Goal: Use online tool/utility: Utilize a website feature to perform a specific function

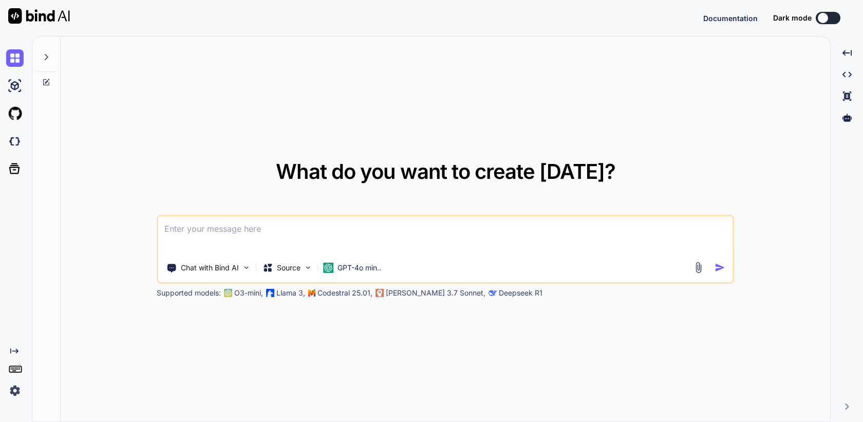
click at [13, 390] on img at bounding box center [14, 389] width 17 height 17
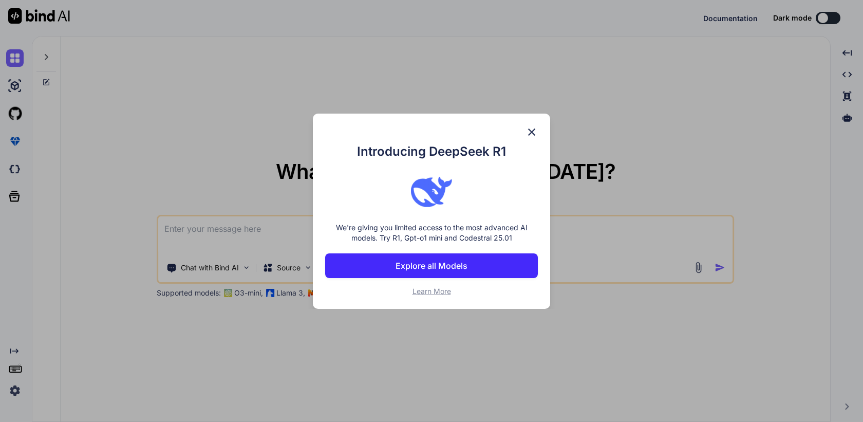
click at [532, 131] on img at bounding box center [531, 132] width 12 height 12
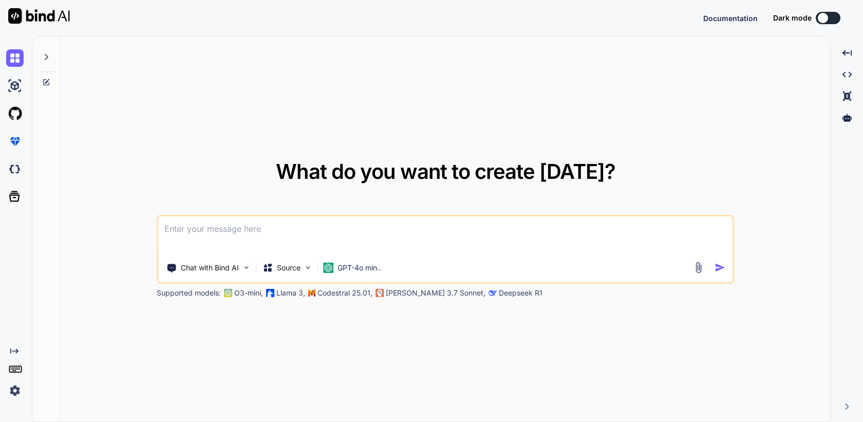
click at [14, 393] on img at bounding box center [14, 389] width 17 height 17
click at [13, 396] on img at bounding box center [14, 389] width 17 height 17
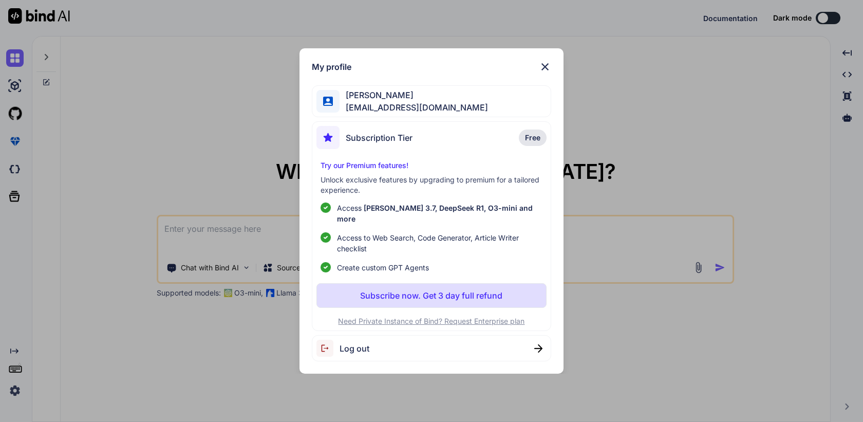
type textarea "x"
click at [544, 69] on img at bounding box center [545, 67] width 12 height 12
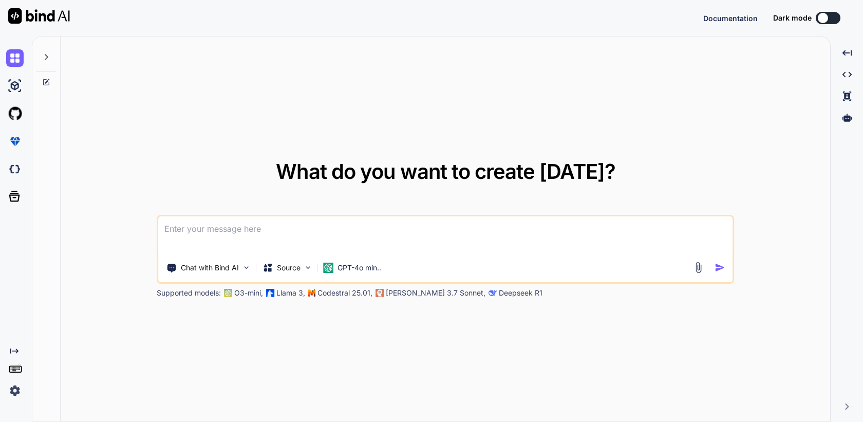
click at [180, 234] on textarea at bounding box center [445, 235] width 574 height 38
type textarea "hi"
click at [378, 271] on p "GPT-4o min.." at bounding box center [359, 267] width 44 height 10
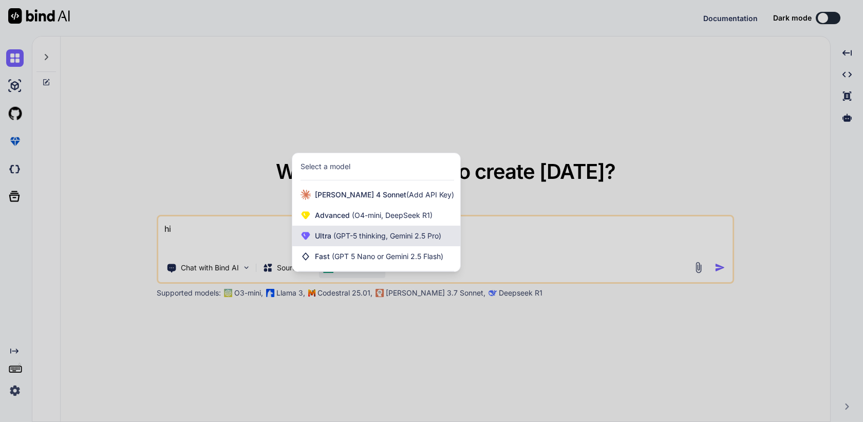
click at [408, 233] on span "(GPT-5 thinking, Gemini 2.5 Pro)" at bounding box center [386, 235] width 110 height 9
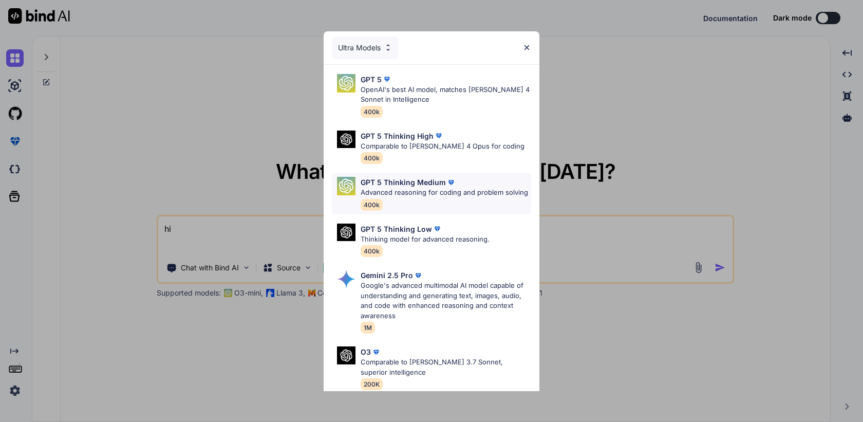
click at [453, 186] on img at bounding box center [451, 182] width 10 height 10
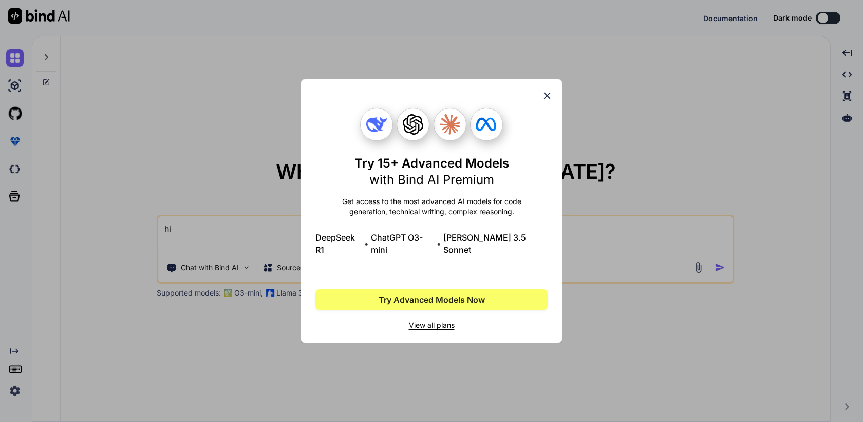
click at [545, 101] on icon at bounding box center [546, 95] width 11 height 11
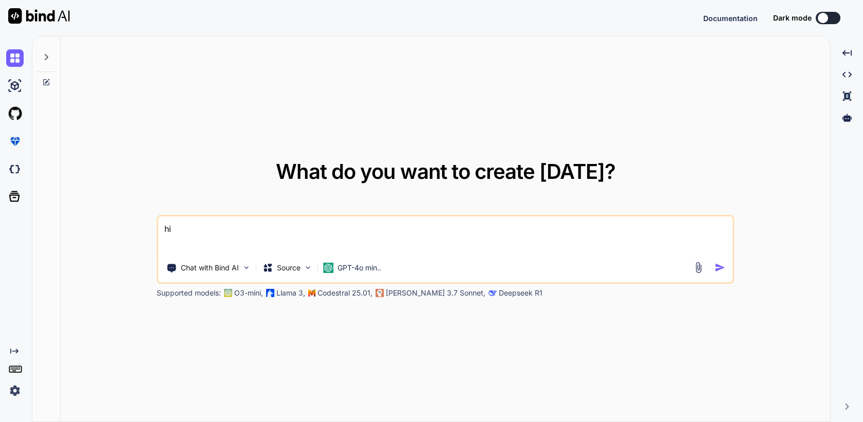
click at [719, 266] on img "button" at bounding box center [719, 267] width 11 height 11
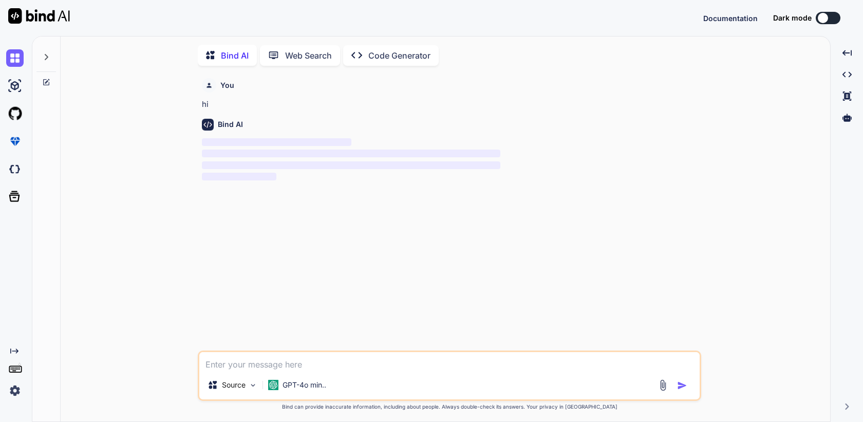
scroll to position [4, 0]
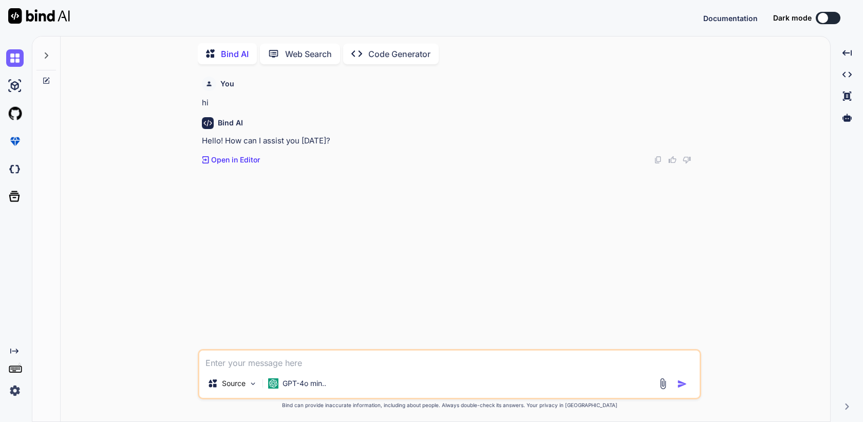
click at [43, 51] on icon at bounding box center [46, 55] width 8 height 8
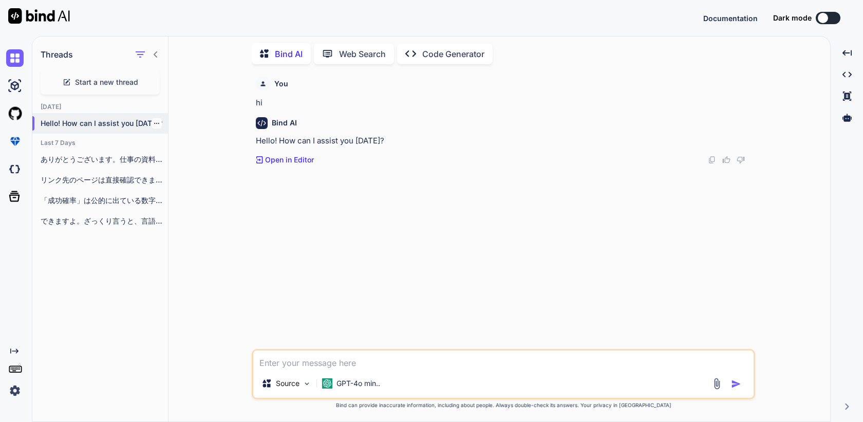
click at [154, 120] on icon "button" at bounding box center [157, 123] width 6 height 6
click at [183, 161] on span "Delete" at bounding box center [180, 162] width 22 height 10
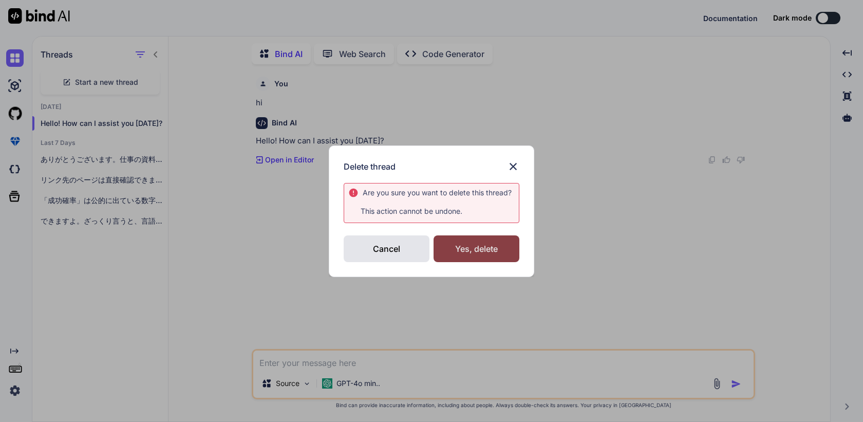
click at [474, 248] on div "Yes, delete" at bounding box center [476, 248] width 86 height 27
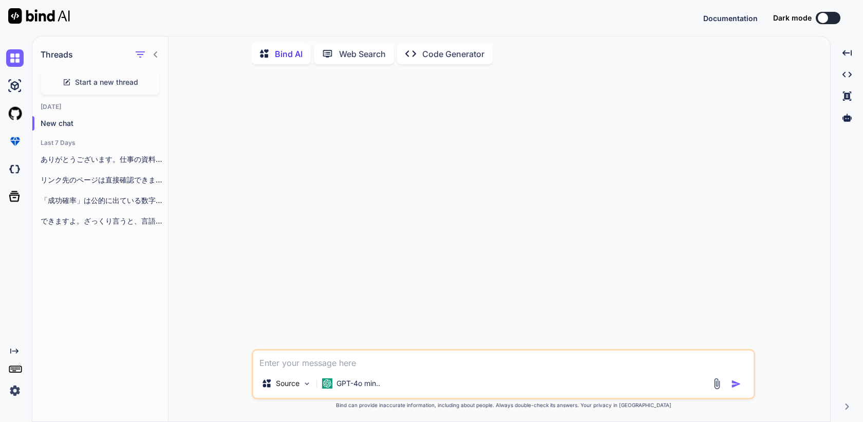
click at [157, 53] on icon at bounding box center [155, 54] width 8 height 8
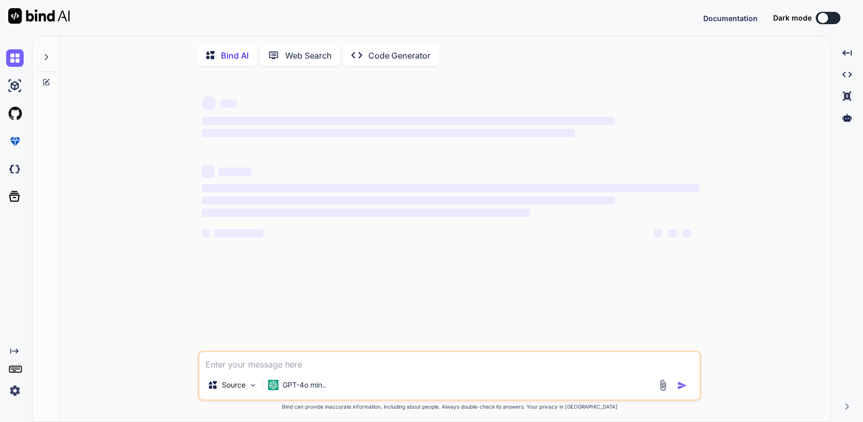
click at [16, 394] on img at bounding box center [14, 389] width 17 height 17
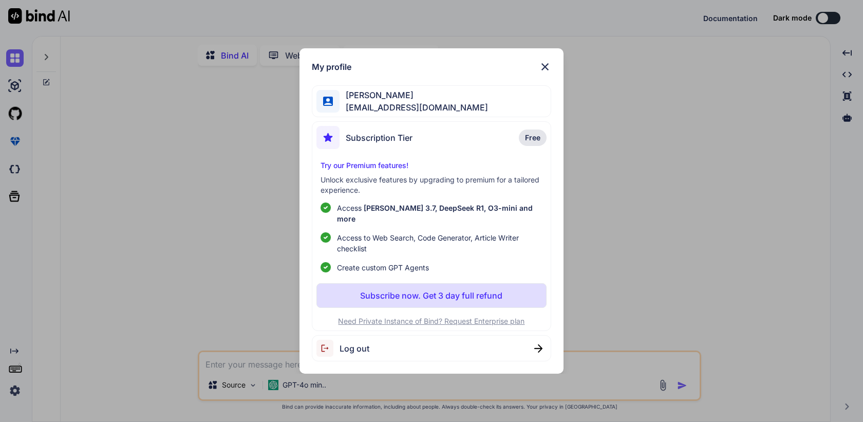
type textarea "x"
click at [541, 70] on img at bounding box center [545, 67] width 12 height 12
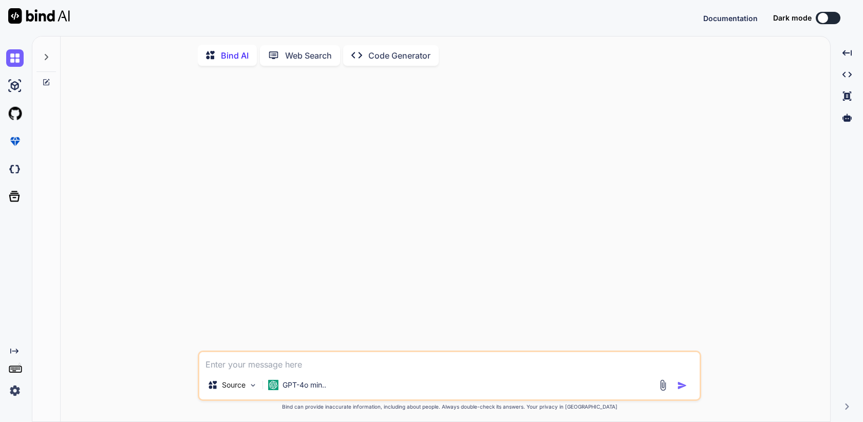
click at [42, 56] on icon at bounding box center [46, 57] width 8 height 8
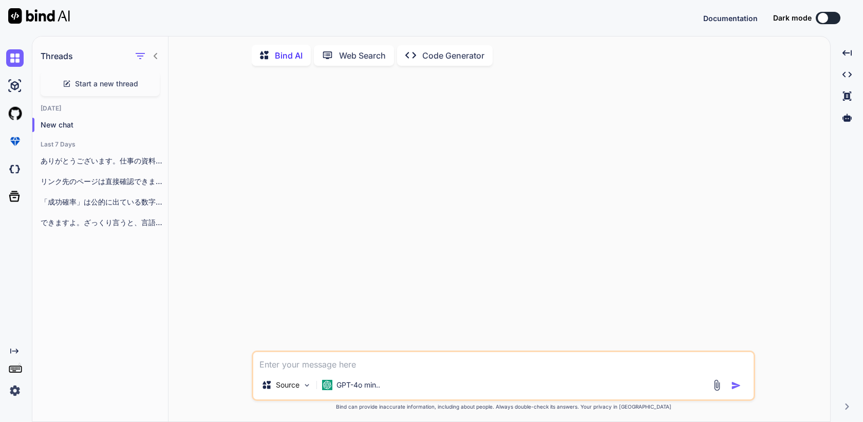
click at [154, 54] on icon at bounding box center [155, 56] width 8 height 8
